Goal: Transaction & Acquisition: Purchase product/service

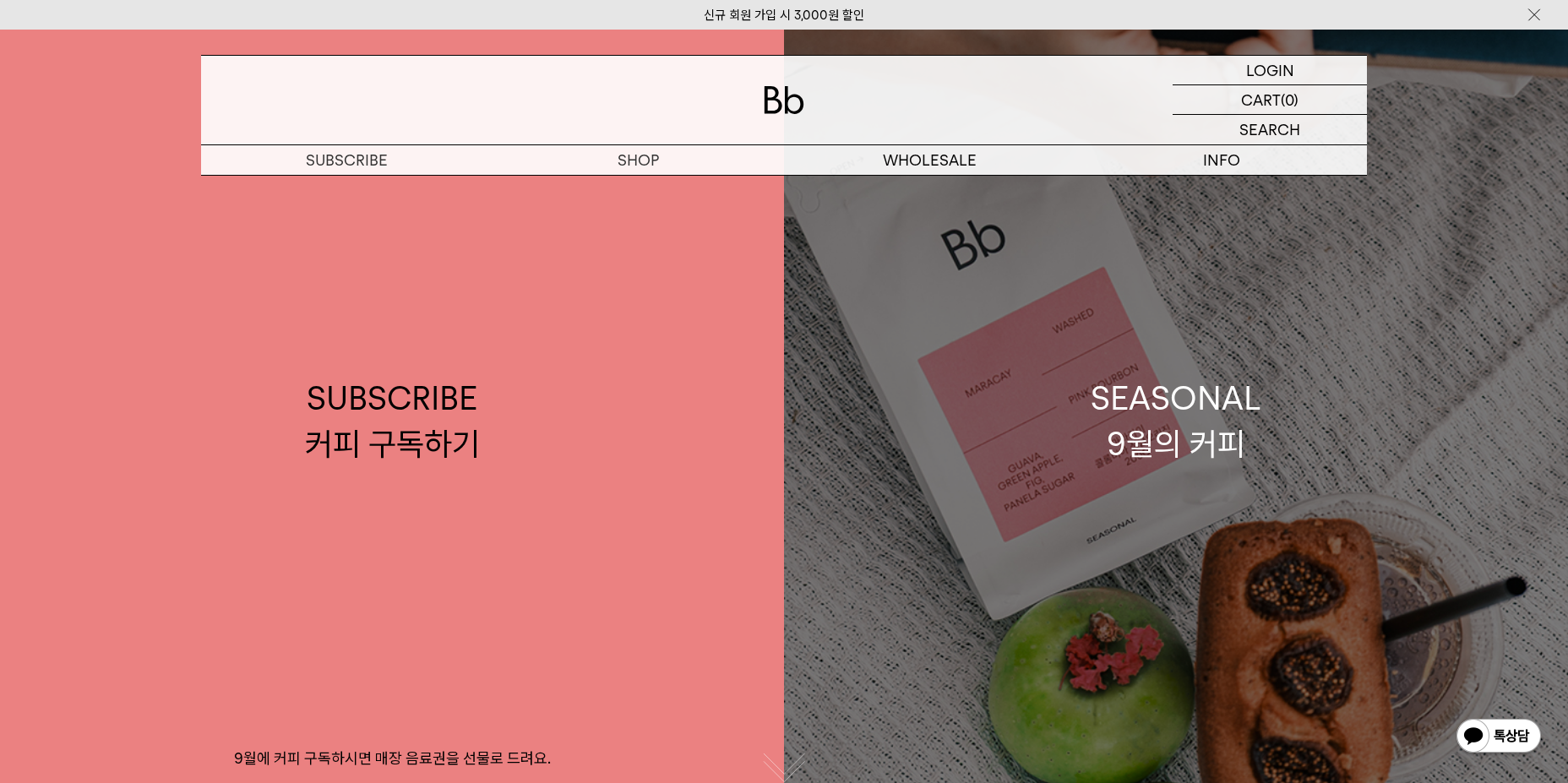
click at [1173, 442] on div "SEASONAL 9월의 커피" at bounding box center [1176, 421] width 171 height 90
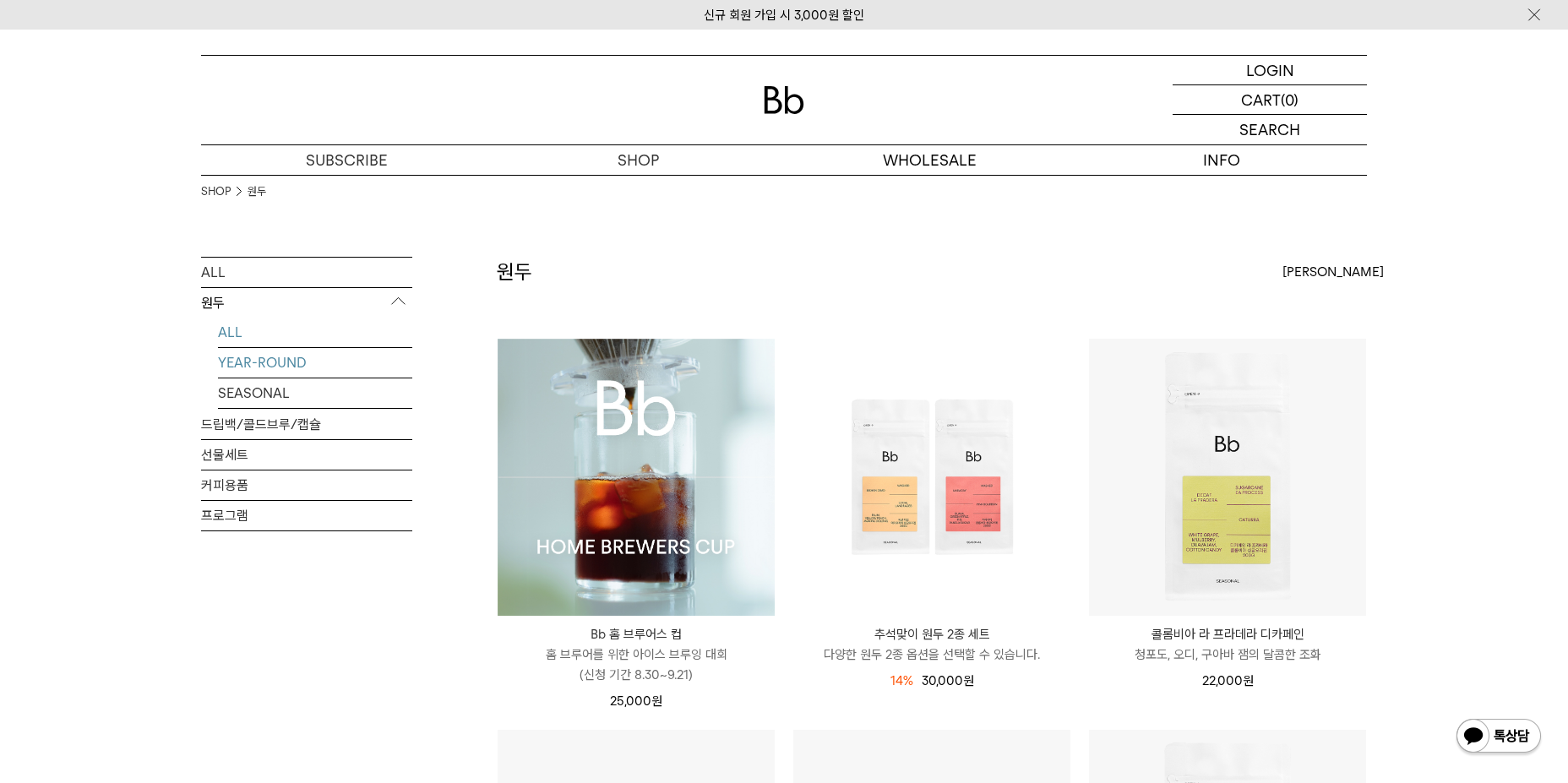
click at [277, 360] on link "YEAR-ROUND" at bounding box center [315, 363] width 195 height 30
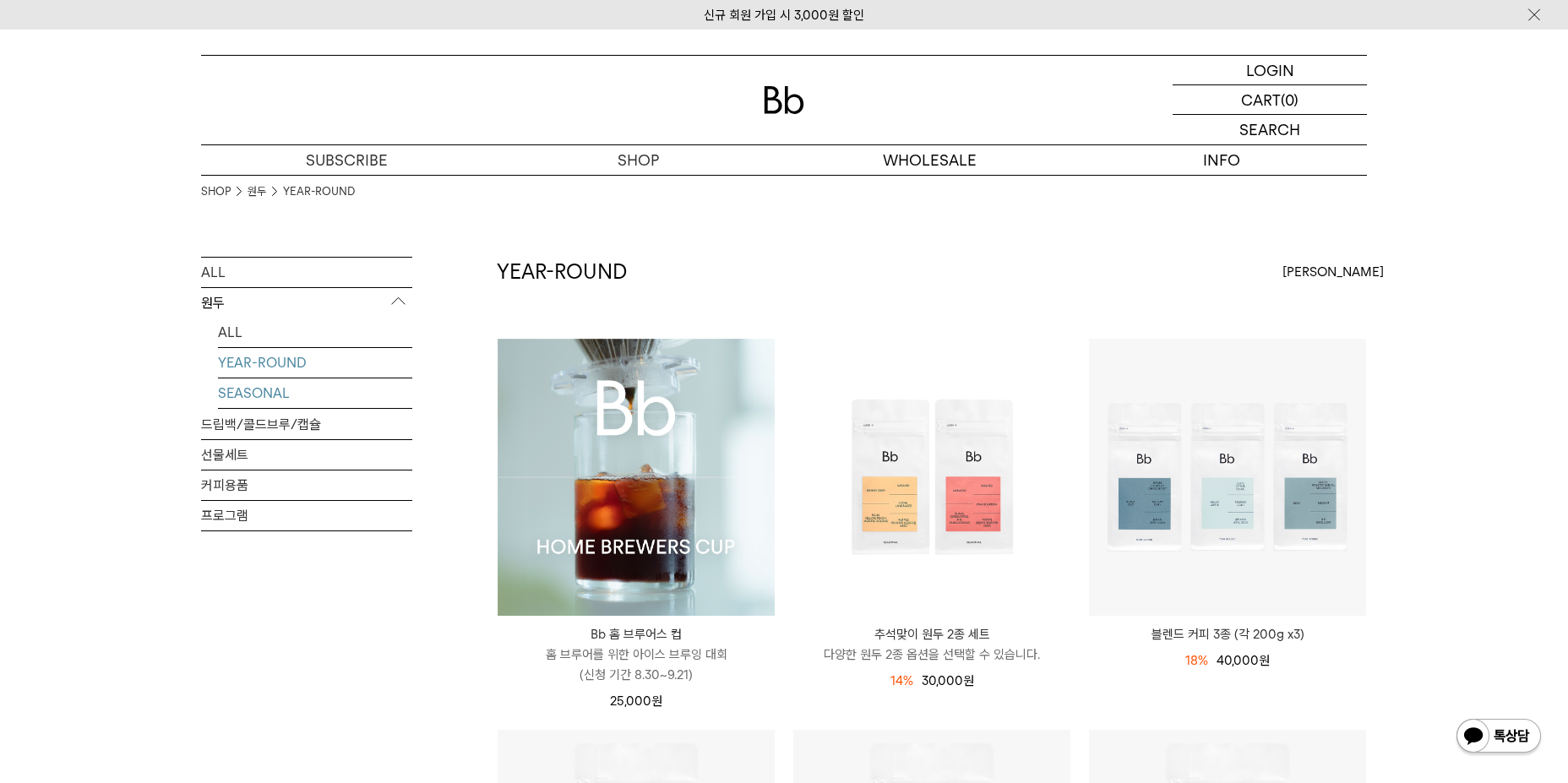
click at [270, 387] on link "SEASONAL" at bounding box center [315, 393] width 195 height 30
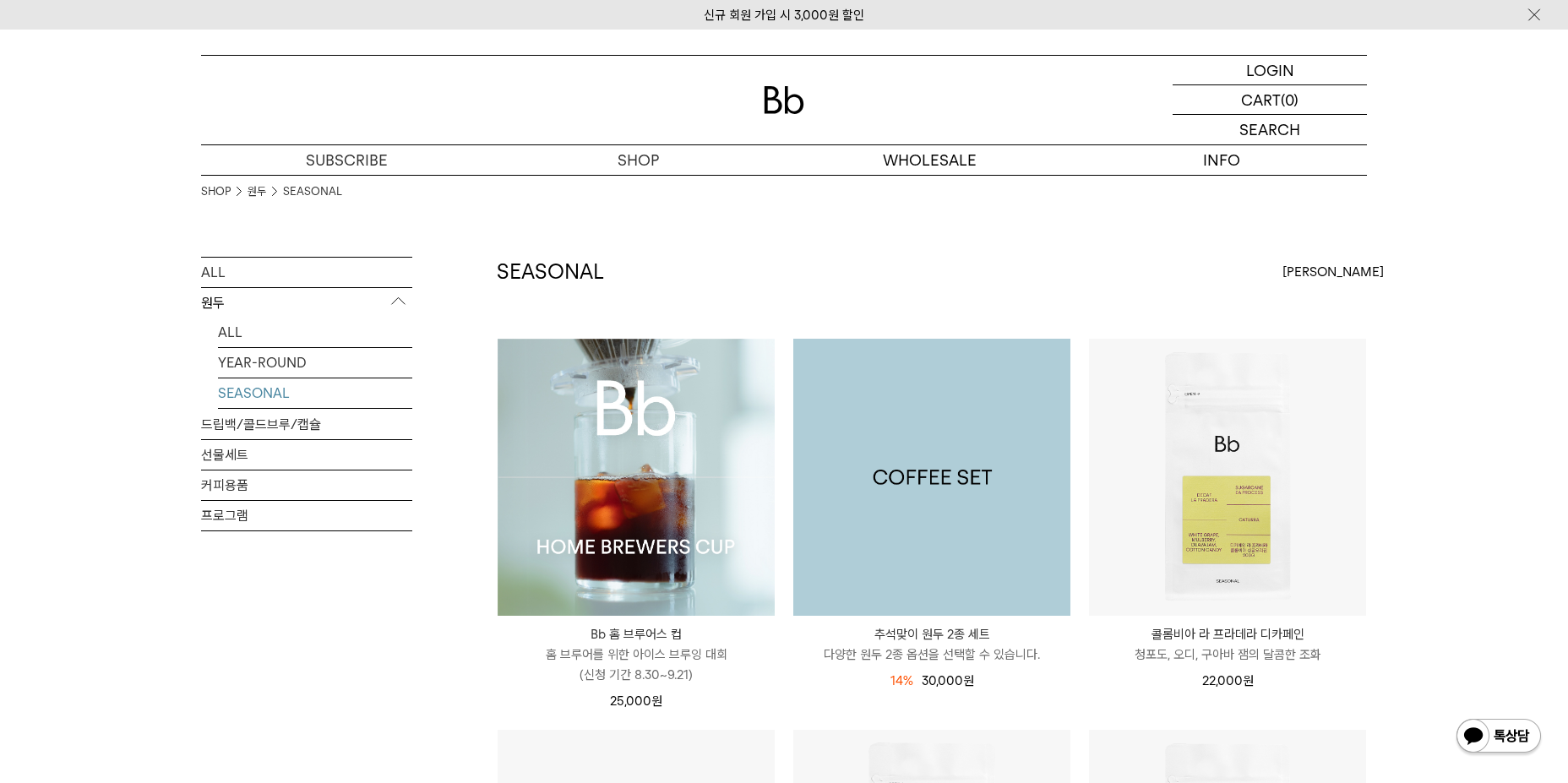
click at [856, 480] on img at bounding box center [931, 477] width 277 height 277
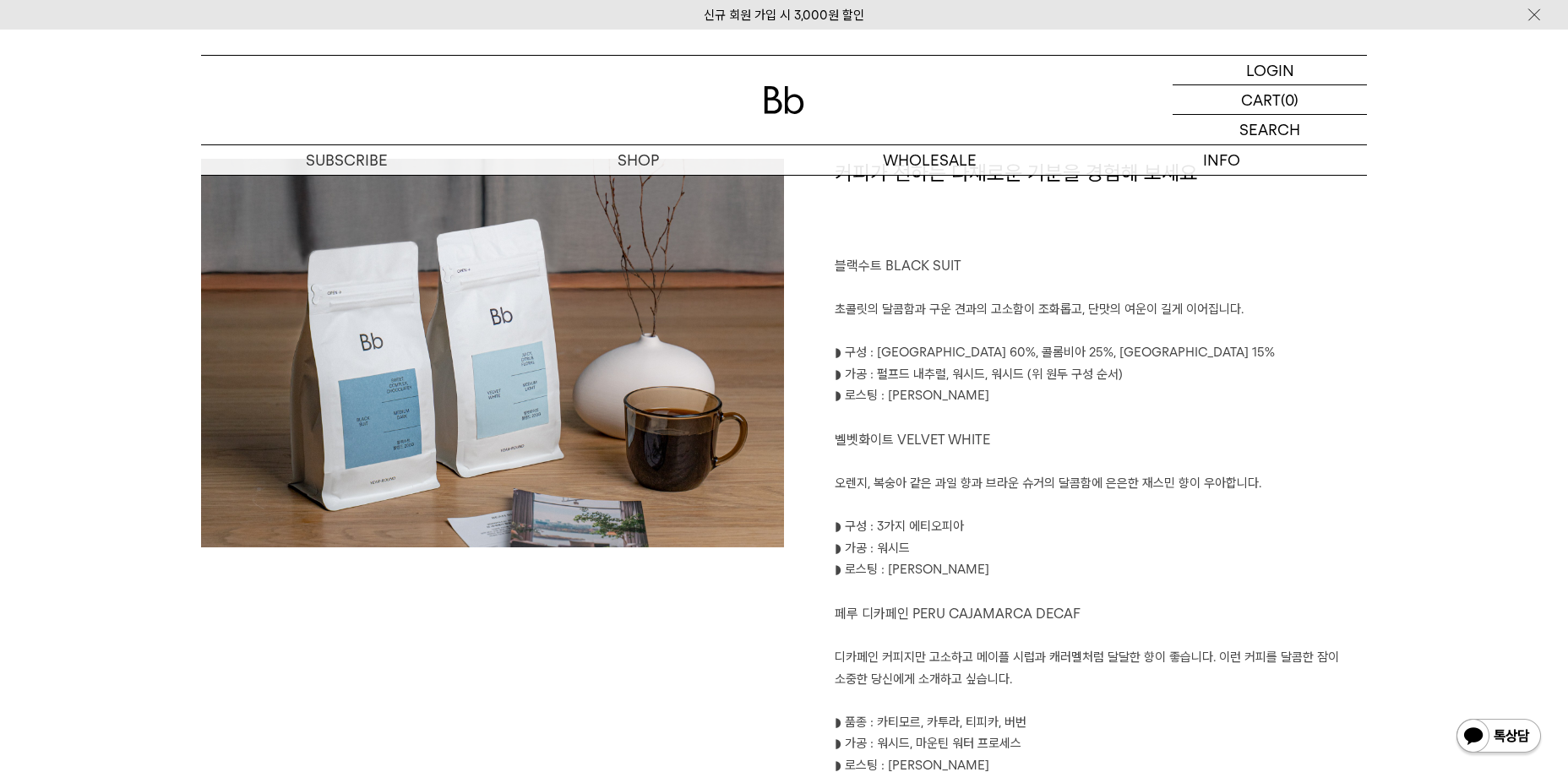
scroll to position [845, 0]
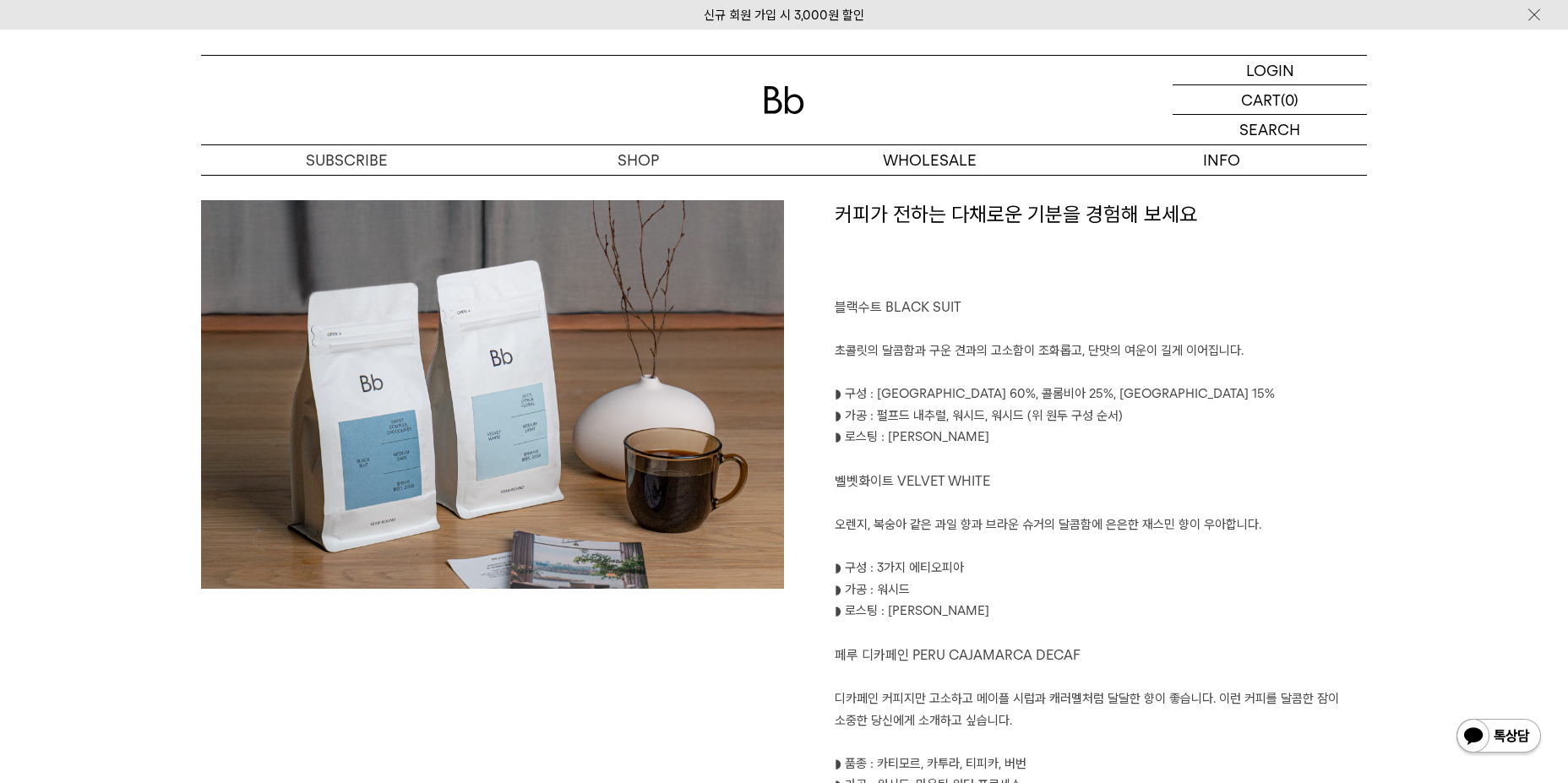
click at [1182, 358] on p "초콜릿의 달콤함과 구운 견과의 고소함이 조화롭고, 단맛의 여운이 길게 이어집니다." at bounding box center [1101, 351] width 532 height 22
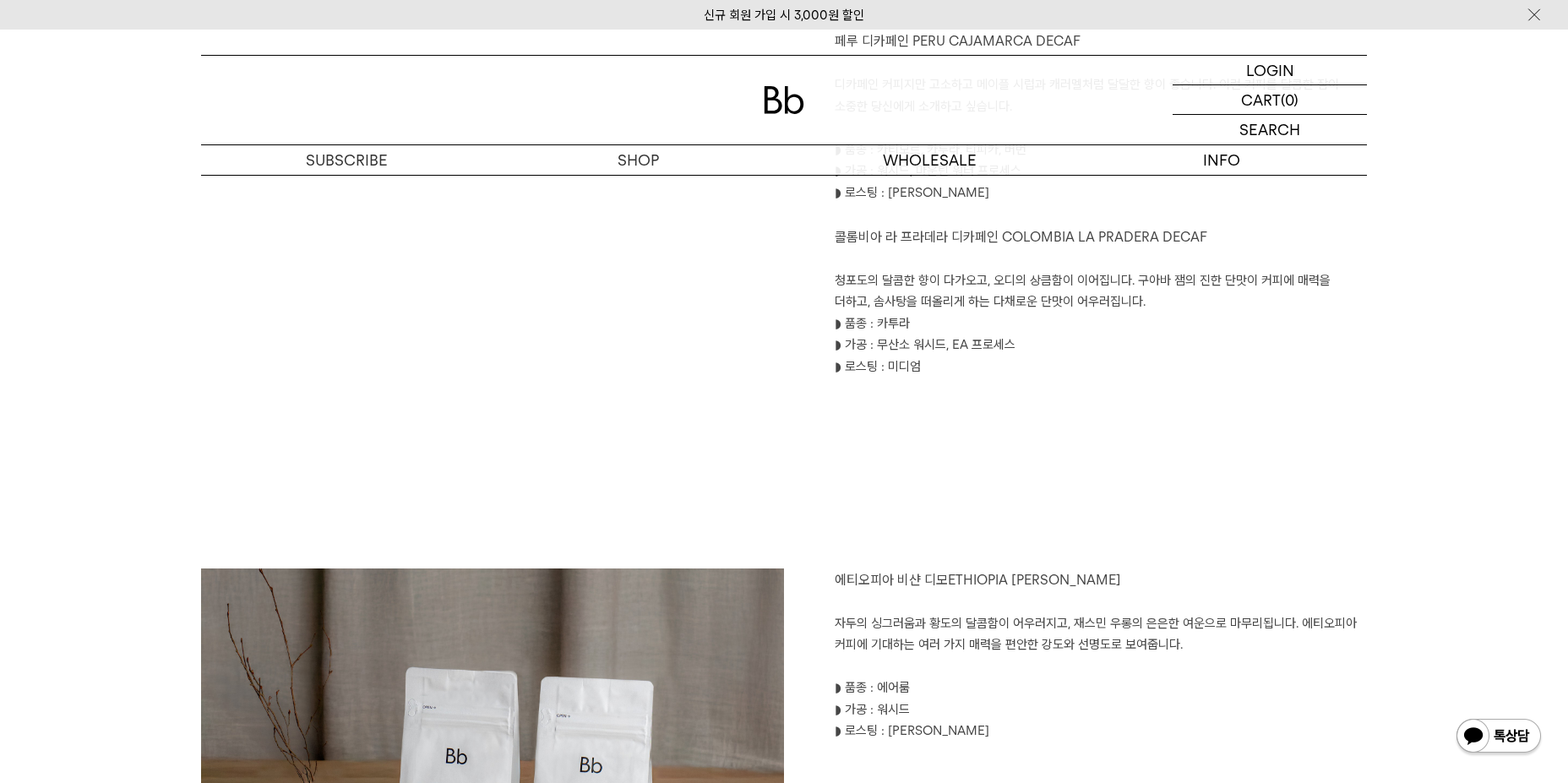
scroll to position [1277, 0]
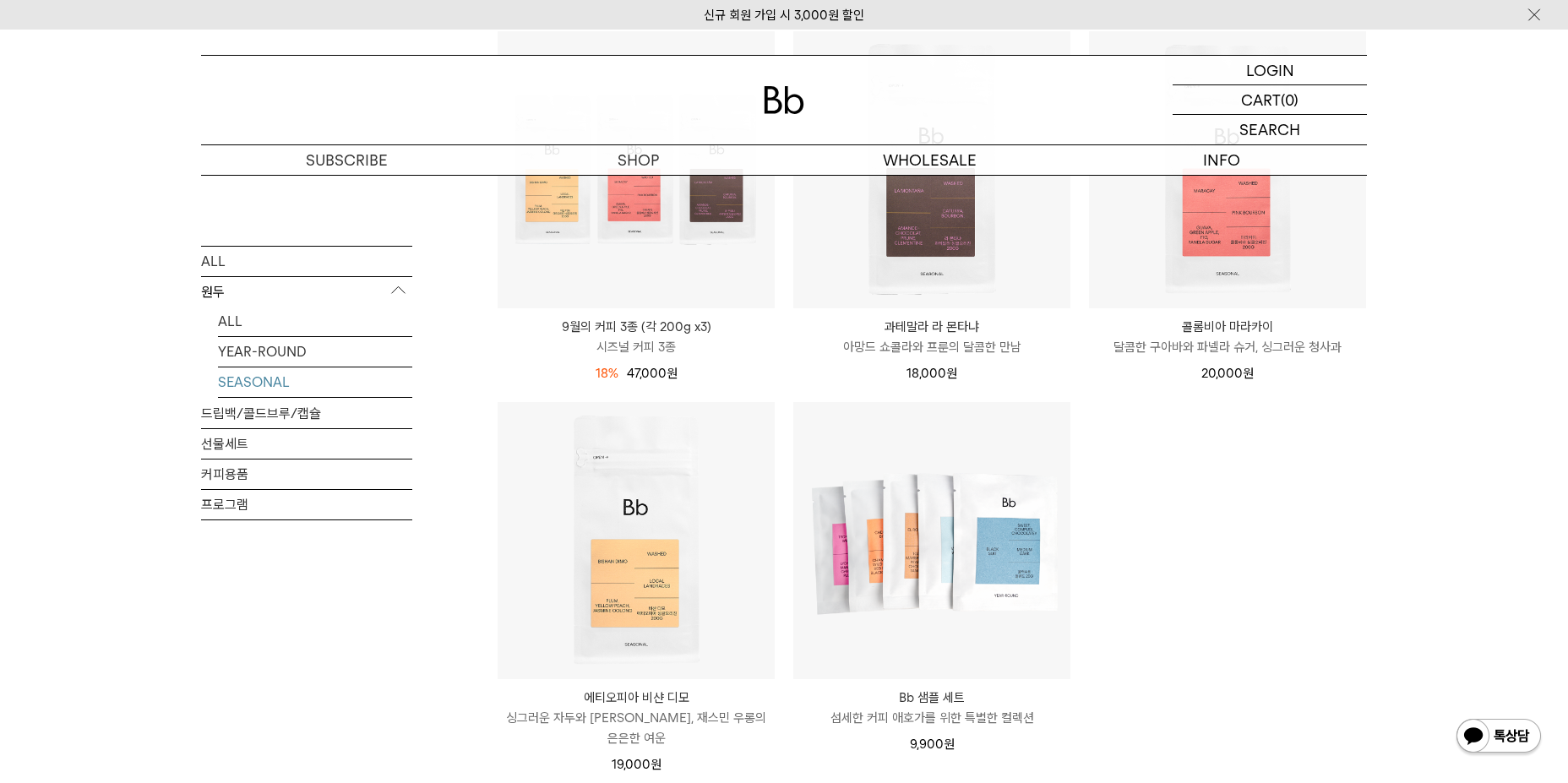
scroll to position [760, 0]
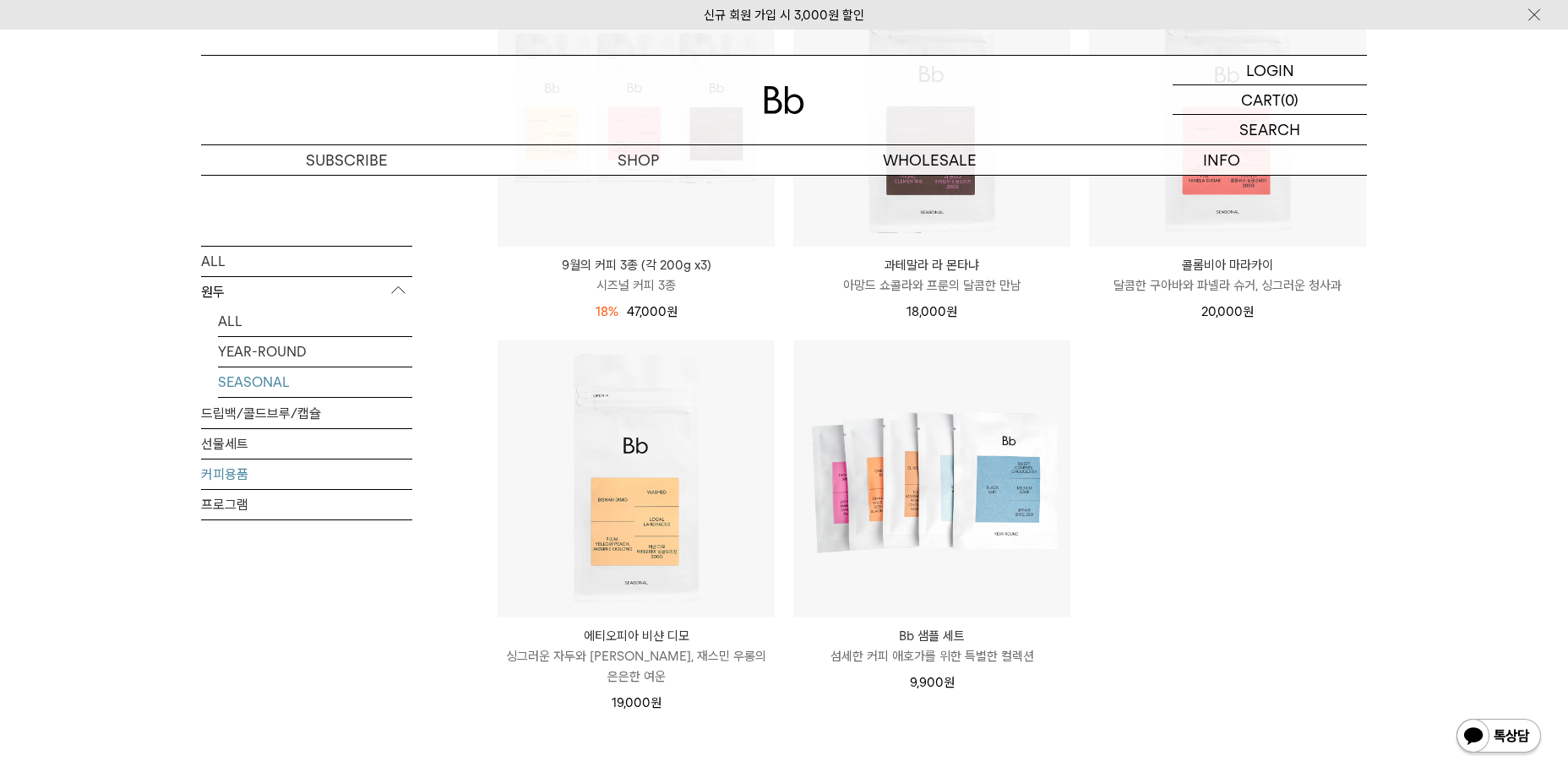
click at [225, 464] on link "커피용품" at bounding box center [307, 474] width 211 height 30
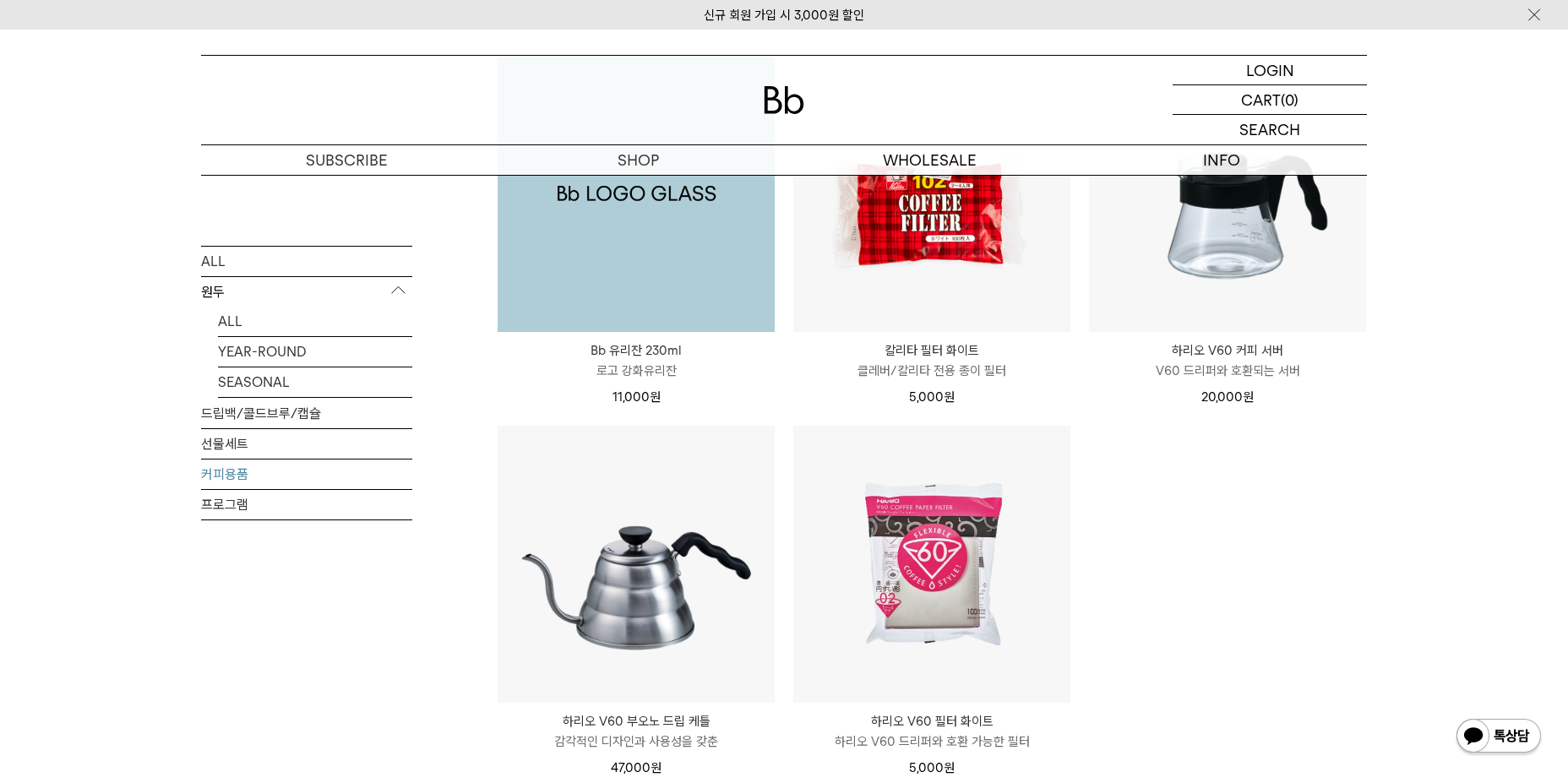
scroll to position [338, 0]
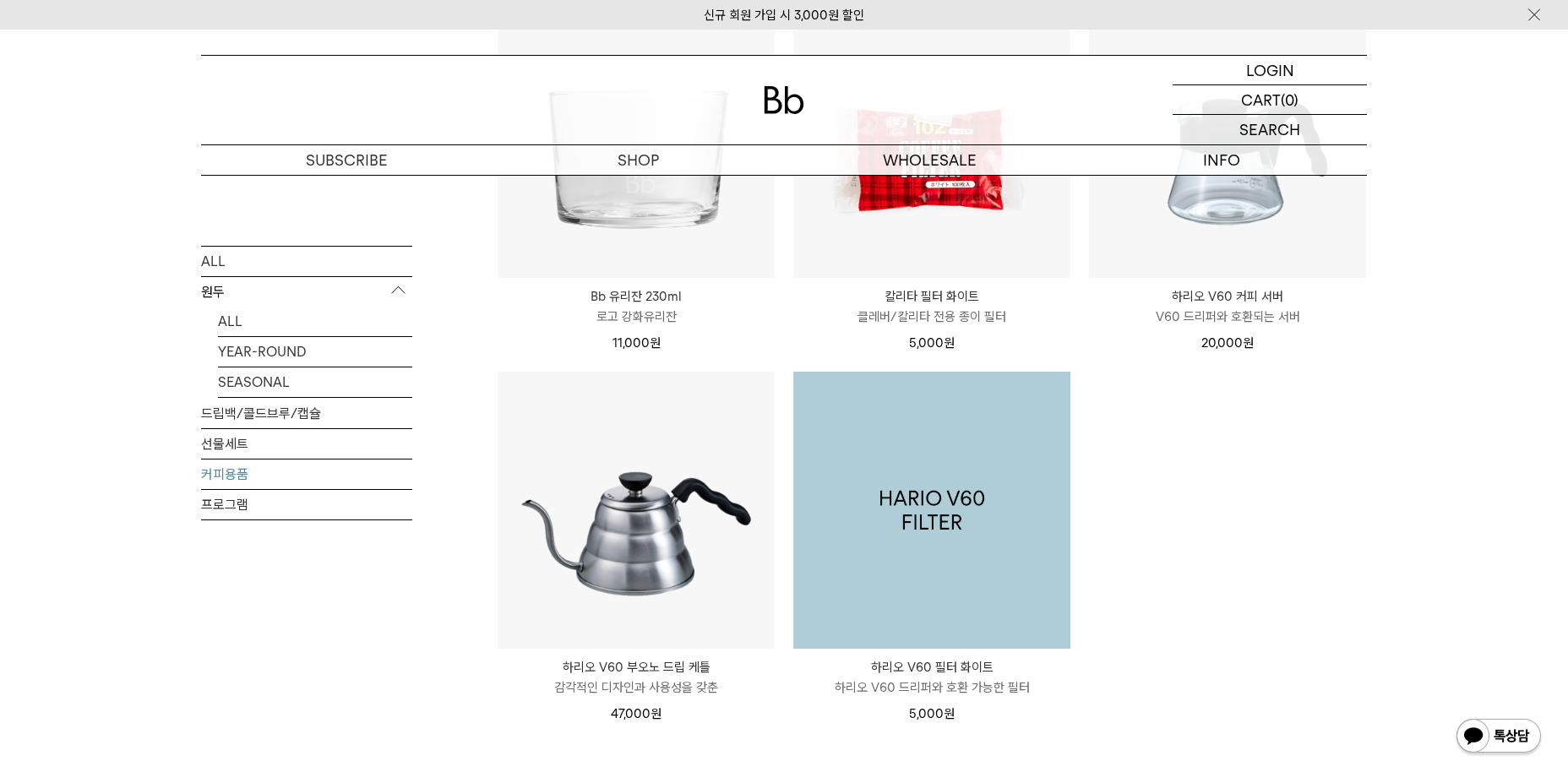
click at [942, 455] on img at bounding box center [931, 510] width 277 height 277
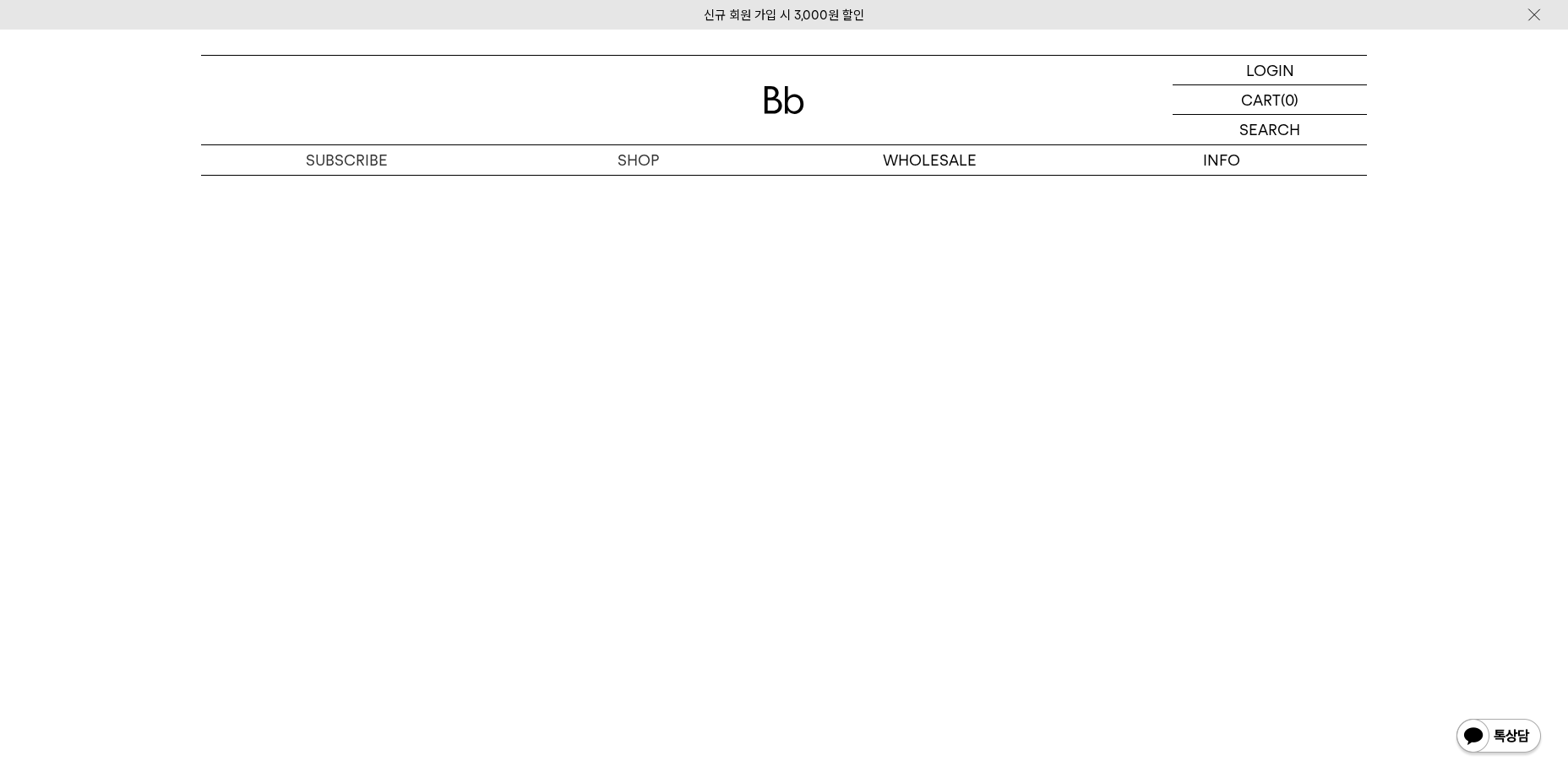
scroll to position [2873, 0]
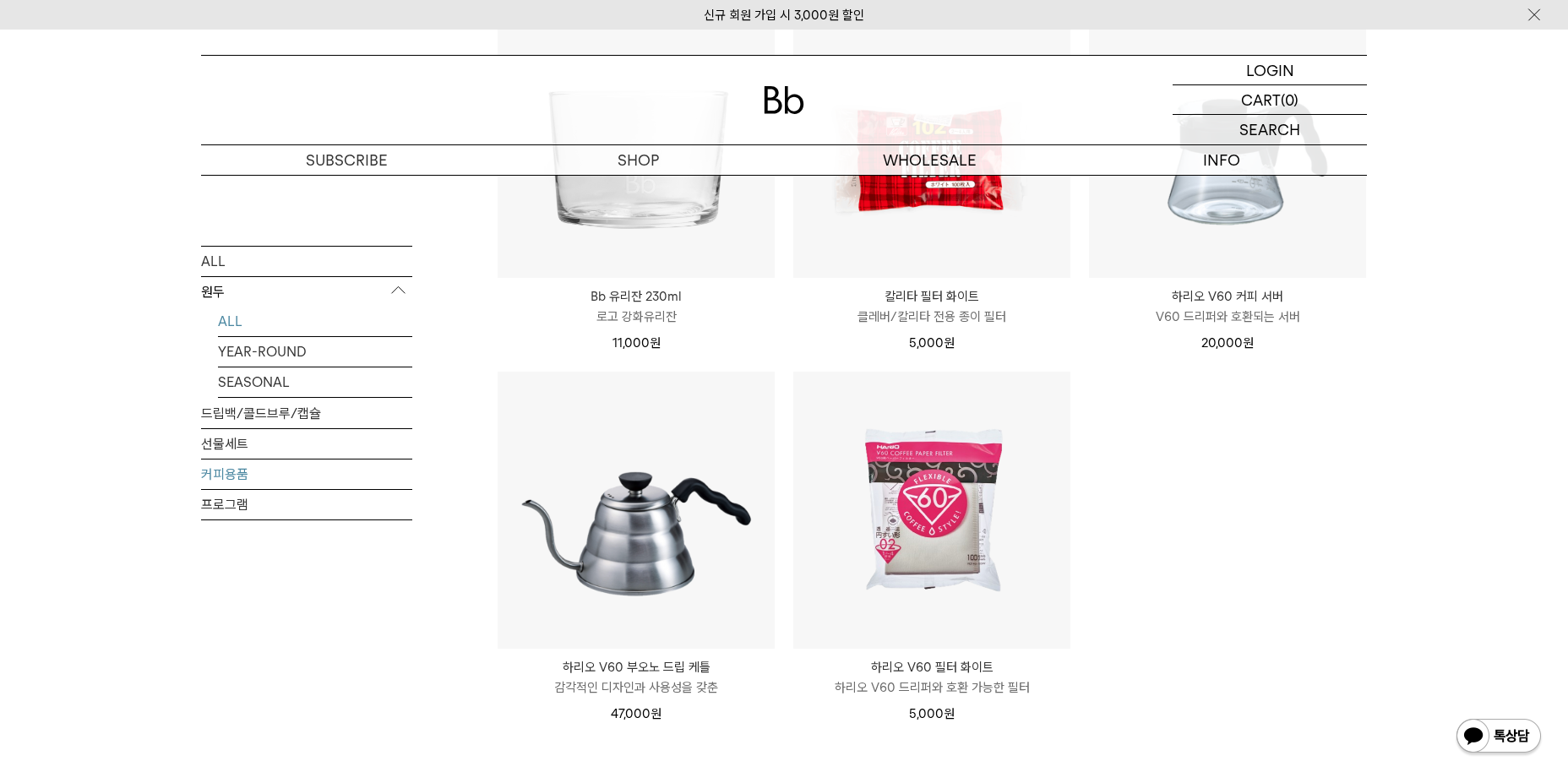
click at [224, 314] on link "ALL" at bounding box center [315, 321] width 195 height 30
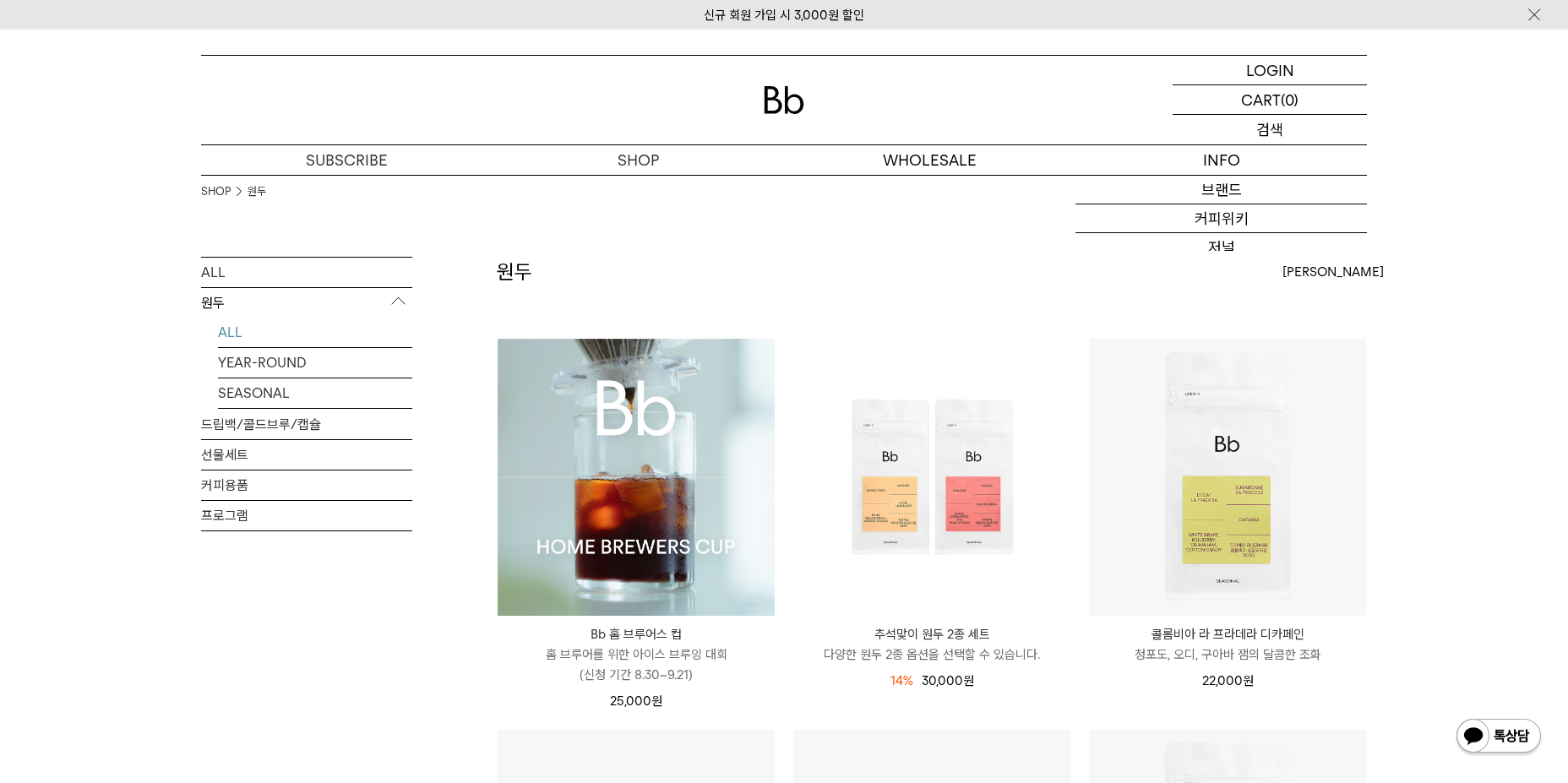
click at [1259, 132] on p "검색" at bounding box center [1270, 130] width 27 height 30
click at [1259, 132] on input "text" at bounding box center [1270, 130] width 195 height 30
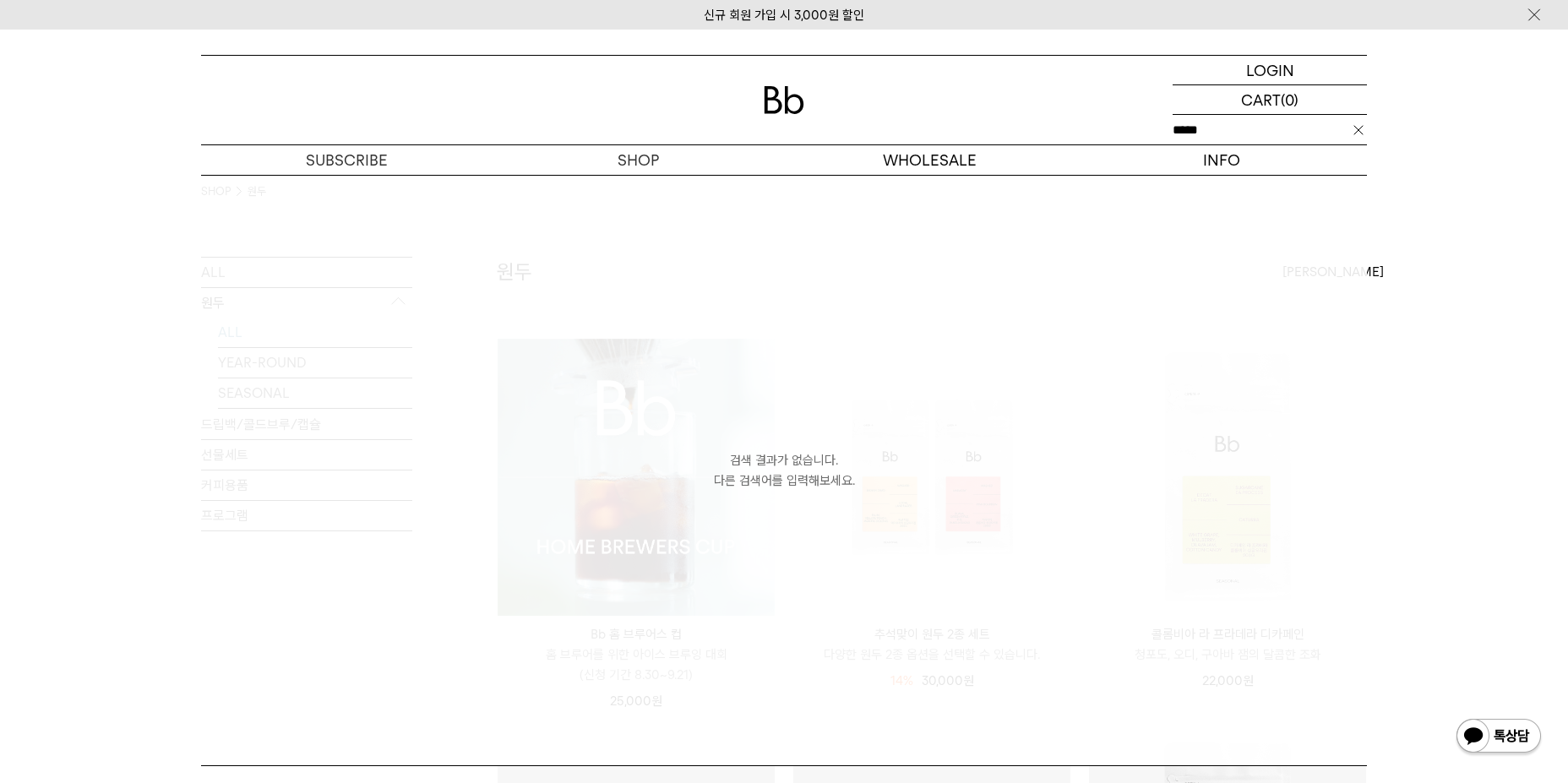
type input "*****"
click input "**" at bounding box center [0, 0] width 0 height 0
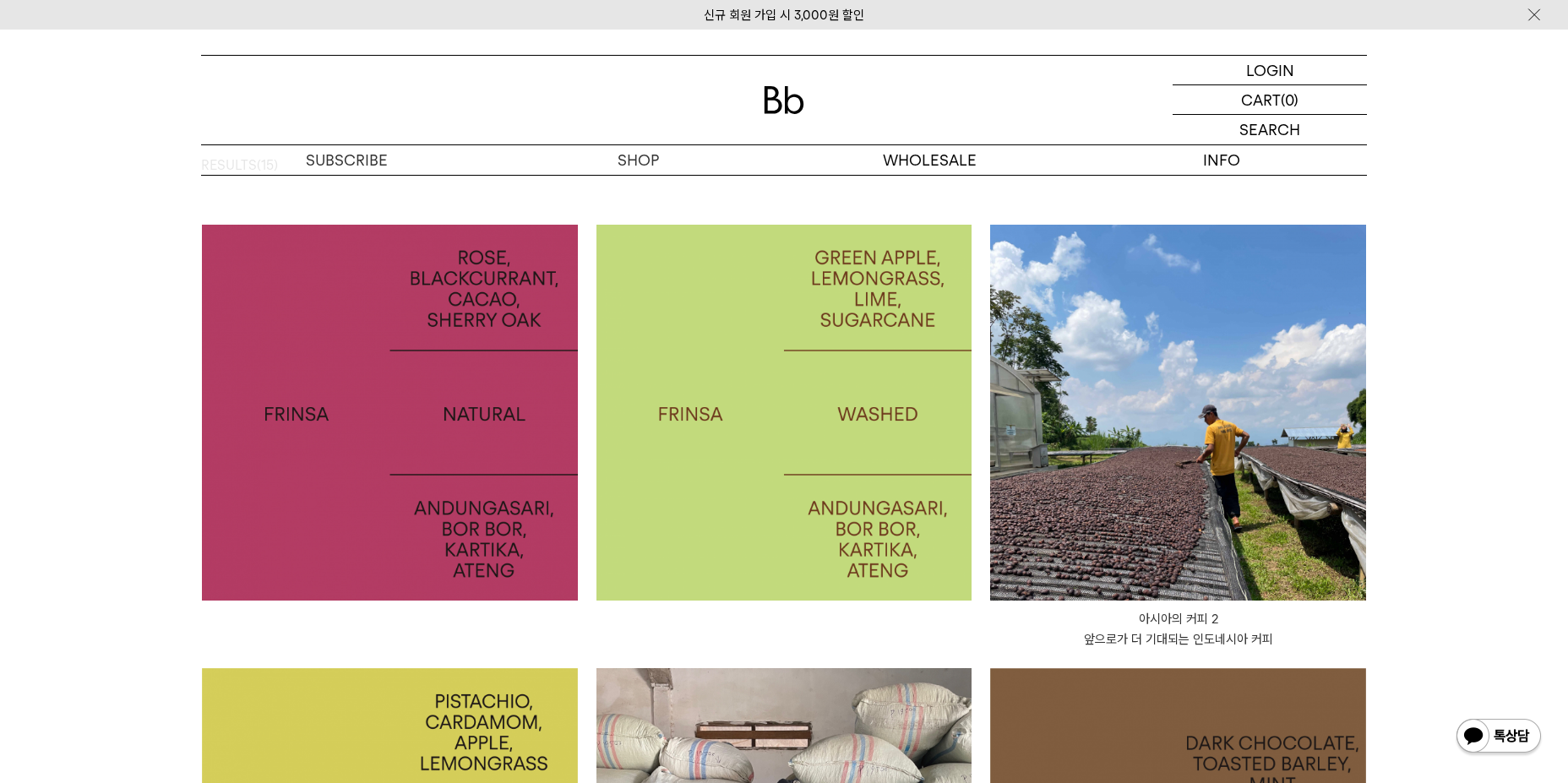
scroll to position [84, 0]
click at [405, 407] on img at bounding box center [390, 413] width 376 height 376
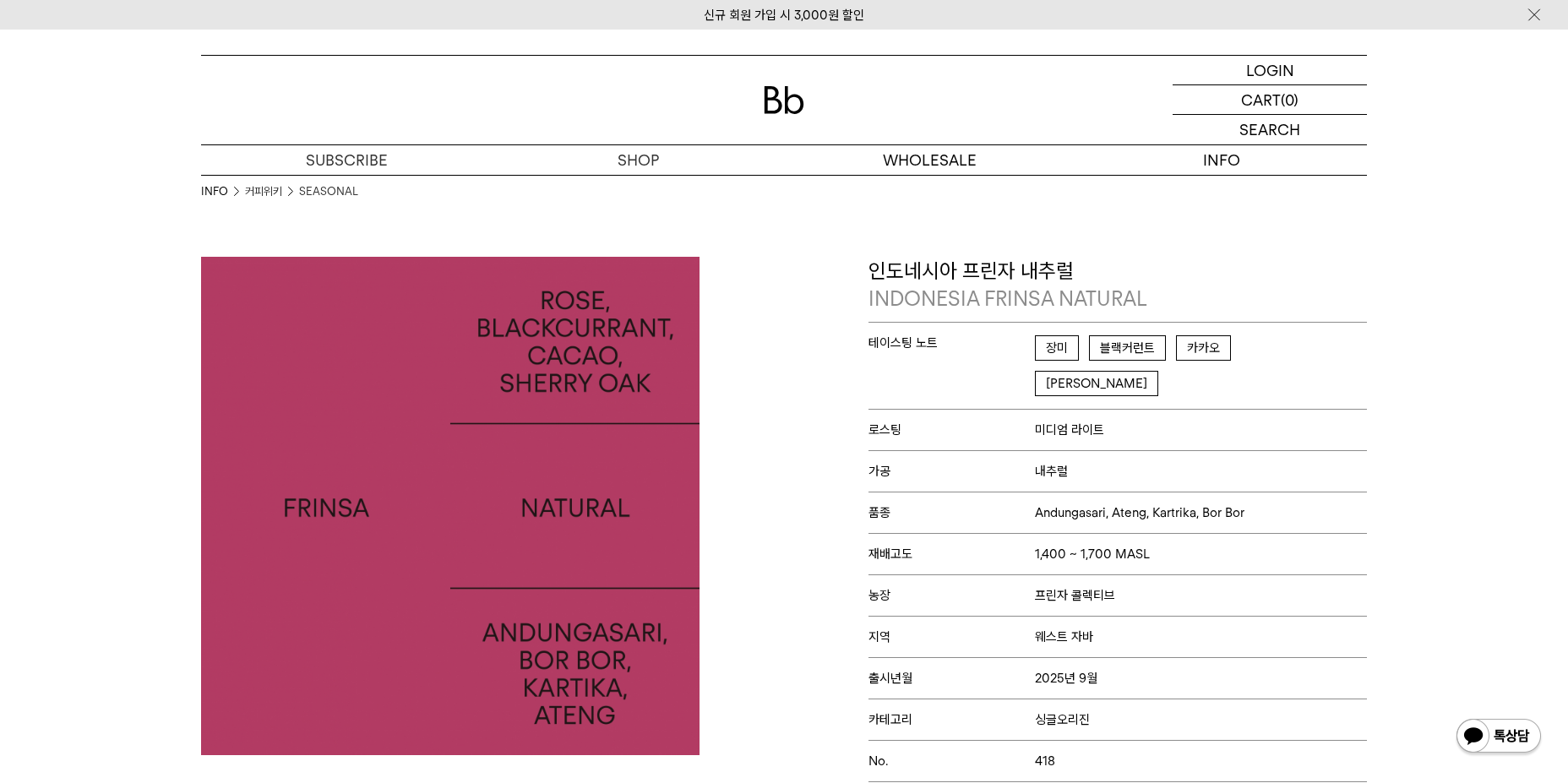
click at [645, 186] on div "INFO 커피위키 SEASONAL" at bounding box center [784, 216] width 1166 height 82
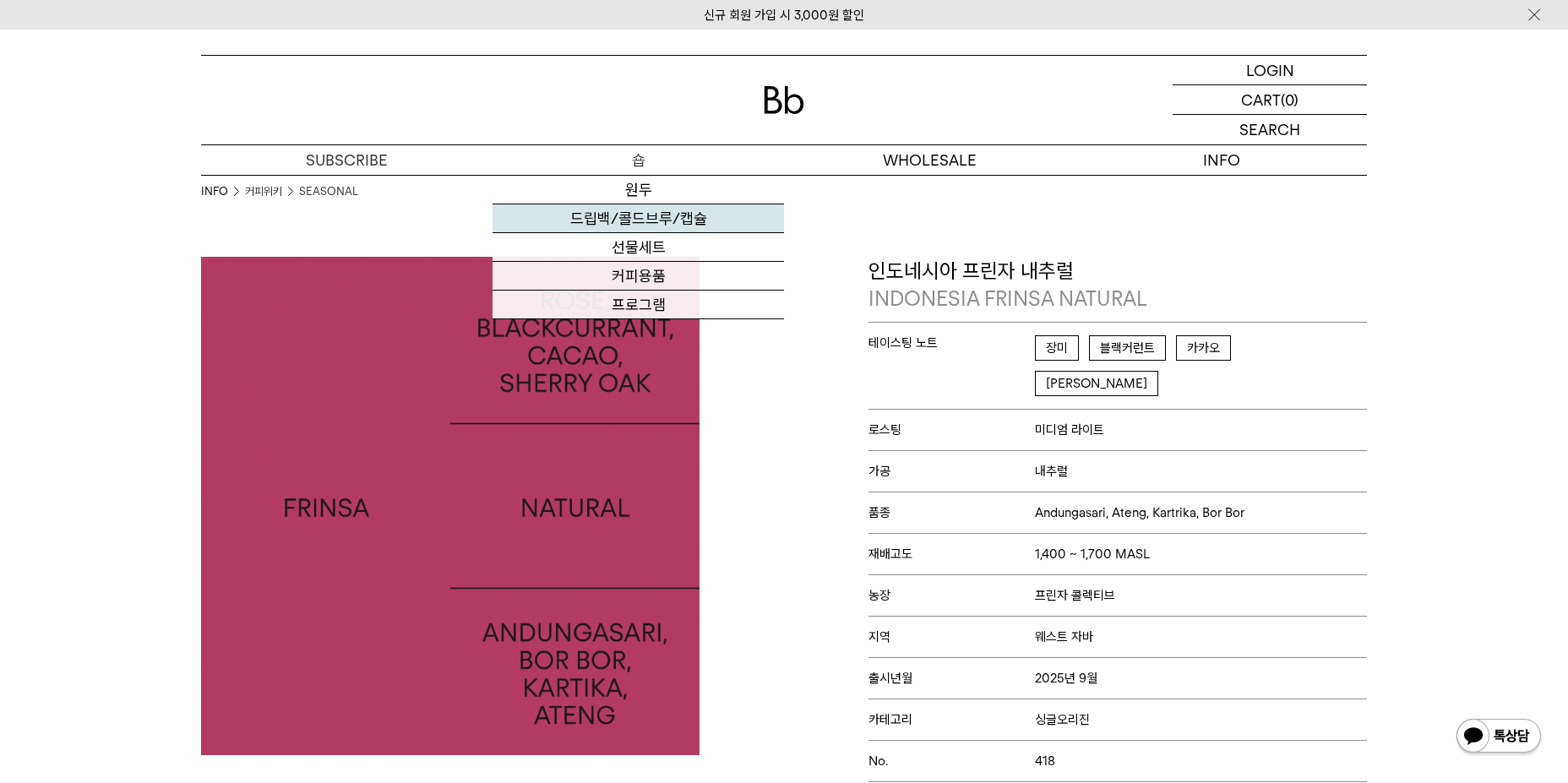
click at [637, 208] on link "드립백/콜드브루/캡슐" at bounding box center [638, 219] width 292 height 29
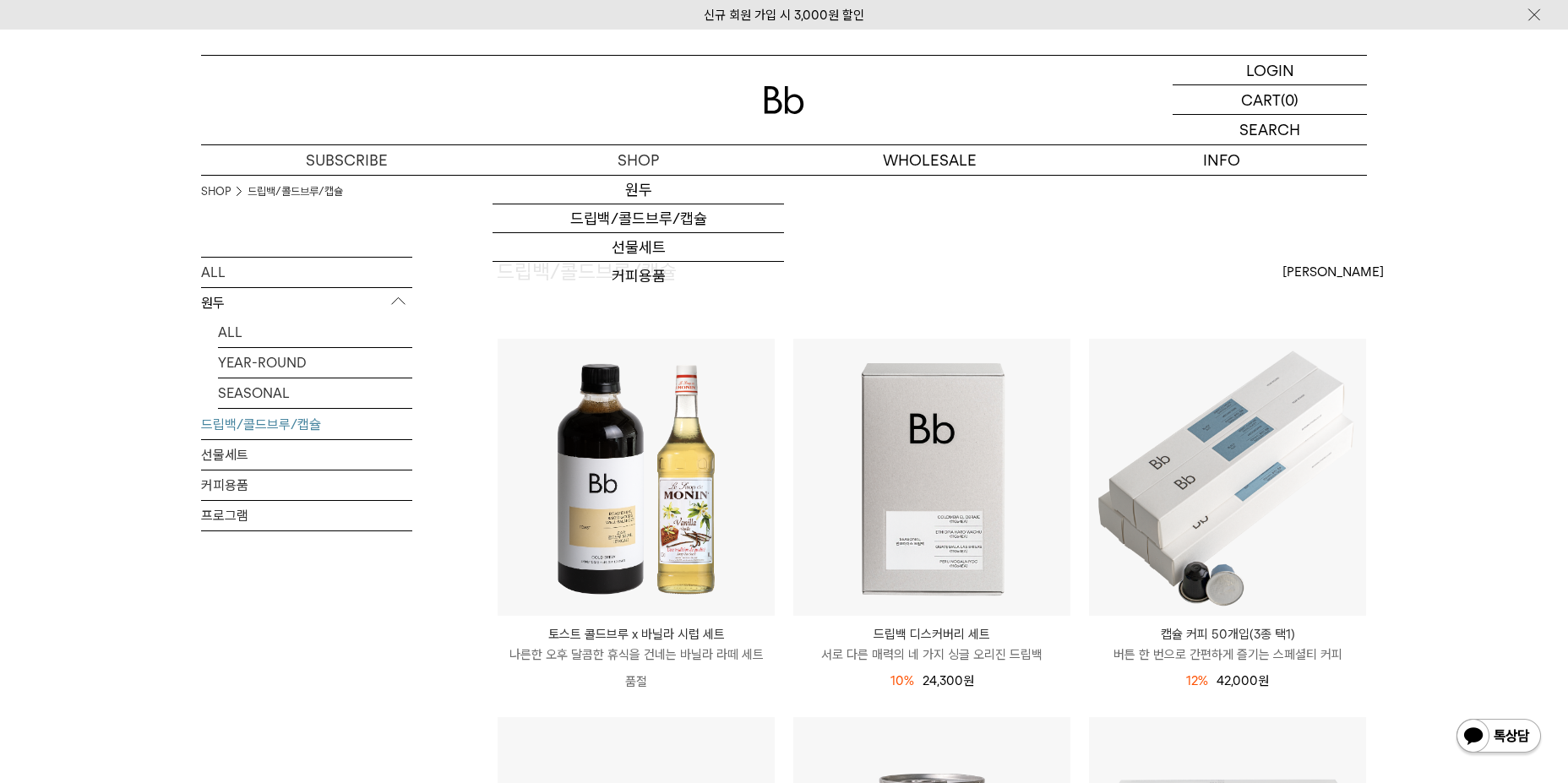
click at [756, 107] on div at bounding box center [784, 100] width 1166 height 89
click at [794, 93] on img at bounding box center [784, 100] width 41 height 28
